Goal: Task Accomplishment & Management: Use online tool/utility

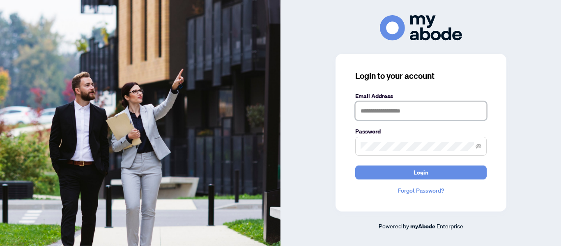
click at [394, 108] on input "text" at bounding box center [420, 110] width 131 height 19
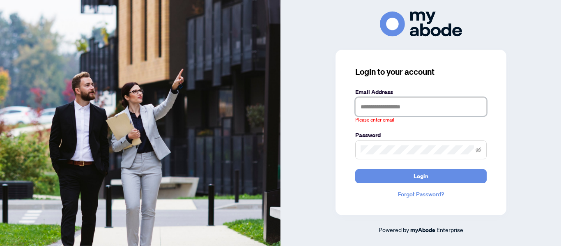
type input "**********"
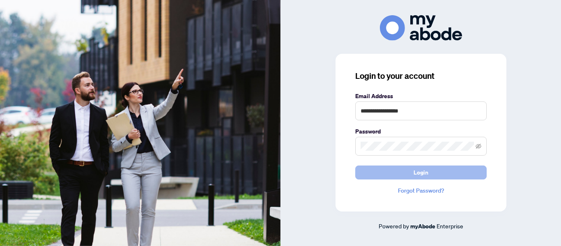
click at [397, 175] on button "Login" at bounding box center [420, 173] width 131 height 14
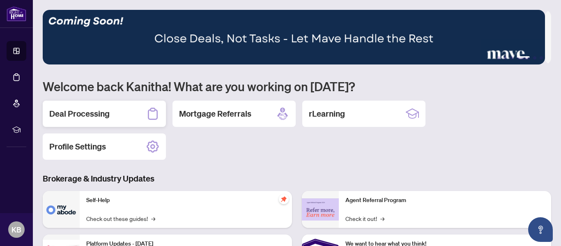
click at [134, 113] on div "Deal Processing" at bounding box center [104, 114] width 123 height 26
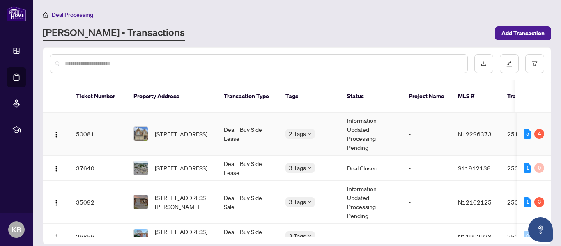
click at [253, 117] on td "Deal - Buy Side Lease" at bounding box center [248, 134] width 62 height 43
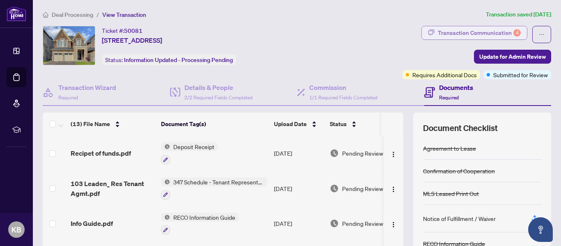
click at [473, 38] on div "Transaction Communication 4" at bounding box center [479, 32] width 83 height 13
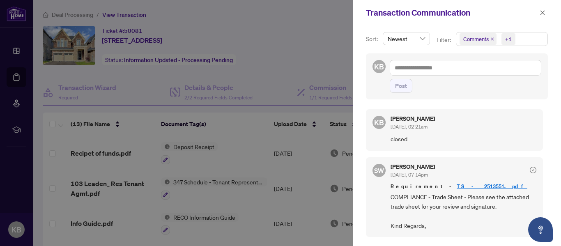
click at [315, 60] on div at bounding box center [280, 123] width 561 height 246
